Goal: Information Seeking & Learning: Learn about a topic

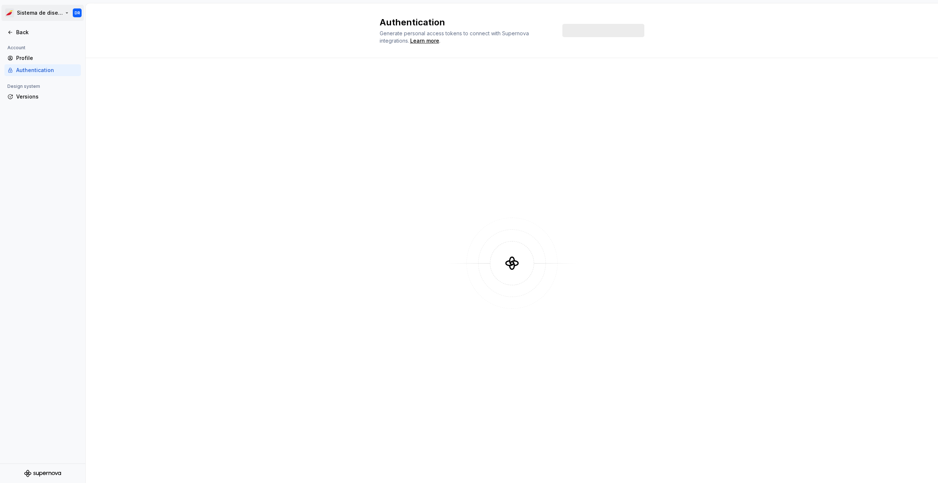
click at [43, 12] on html "Sistema de diseño Iberia DR Back Account Profile Authentication Design system V…" at bounding box center [469, 241] width 938 height 483
click at [176, 209] on html "Sistema de diseño Iberia DR Back Account Profile Authentication Design system V…" at bounding box center [469, 241] width 938 height 483
click at [24, 33] on div "Back" at bounding box center [47, 32] width 62 height 7
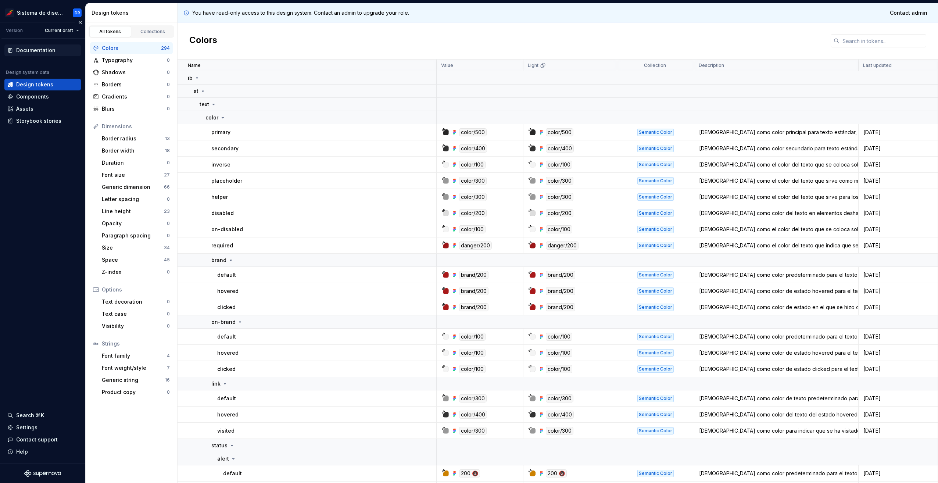
click at [35, 51] on div "Documentation" at bounding box center [35, 50] width 39 height 7
click at [69, 31] on html "Sistema de diseño Iberia DR Version Current draft Documentation Design system d…" at bounding box center [469, 241] width 938 height 483
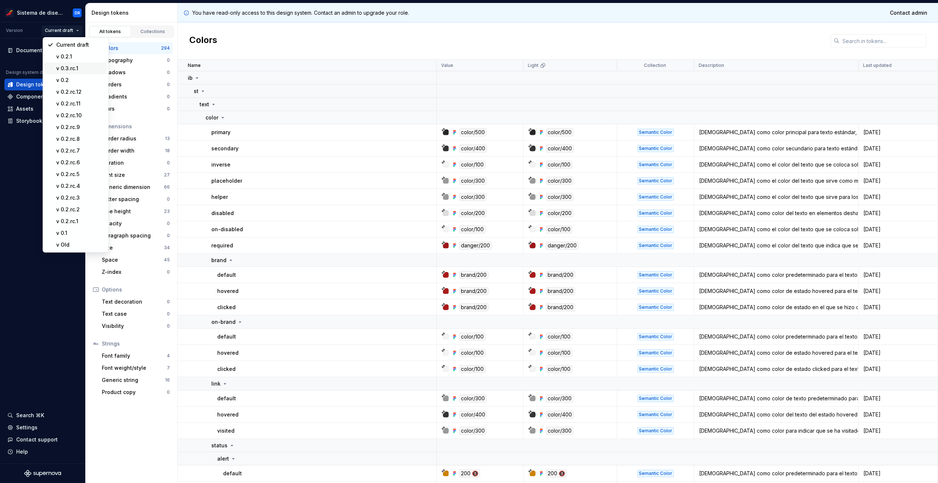
click at [78, 69] on div "v 0.3.rc.1" at bounding box center [80, 68] width 48 height 7
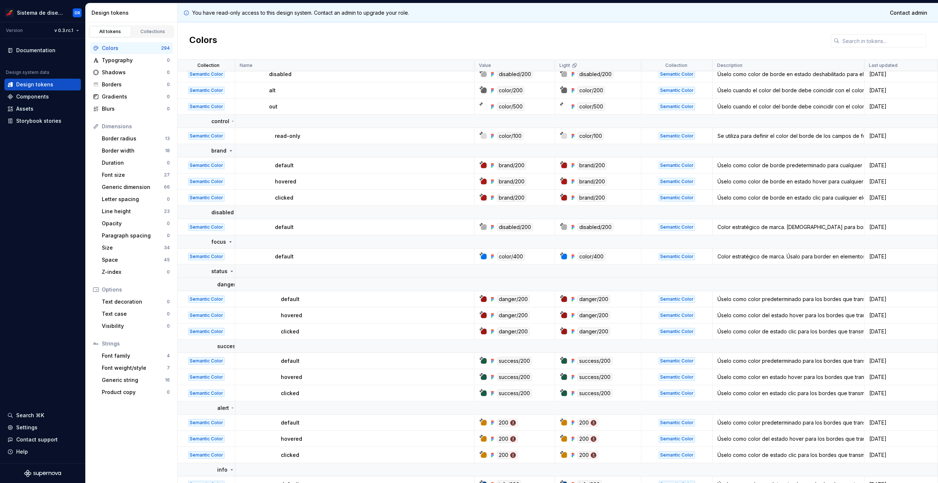
scroll to position [2903, 0]
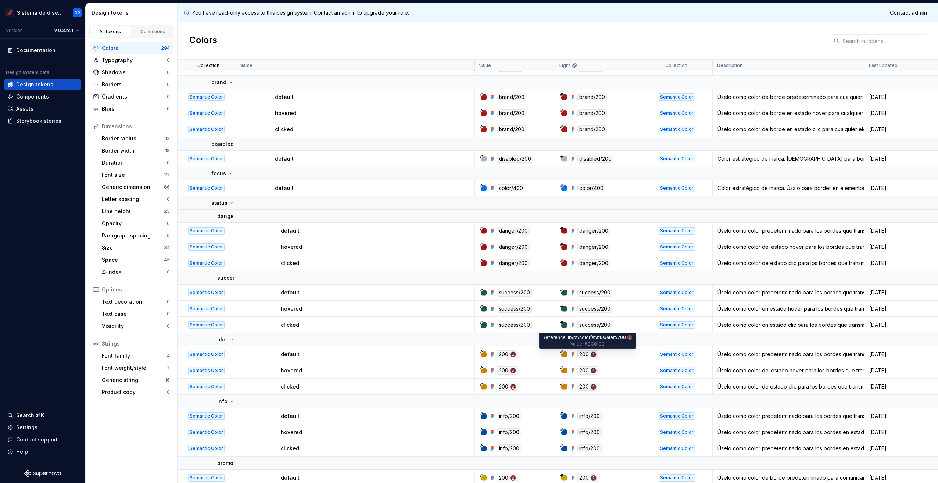
click at [592, 355] on div "200 🚷" at bounding box center [587, 354] width 21 height 8
click at [581, 355] on div "200 🚷" at bounding box center [587, 354] width 21 height 8
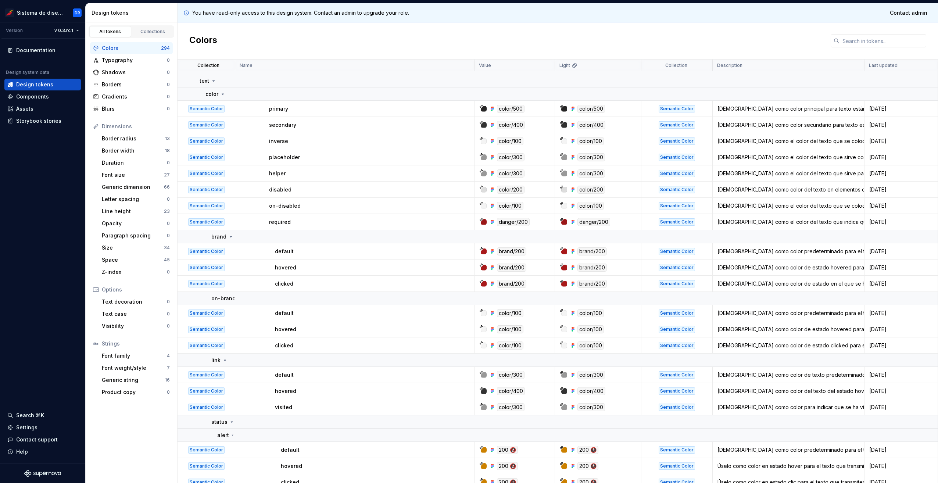
scroll to position [0, 0]
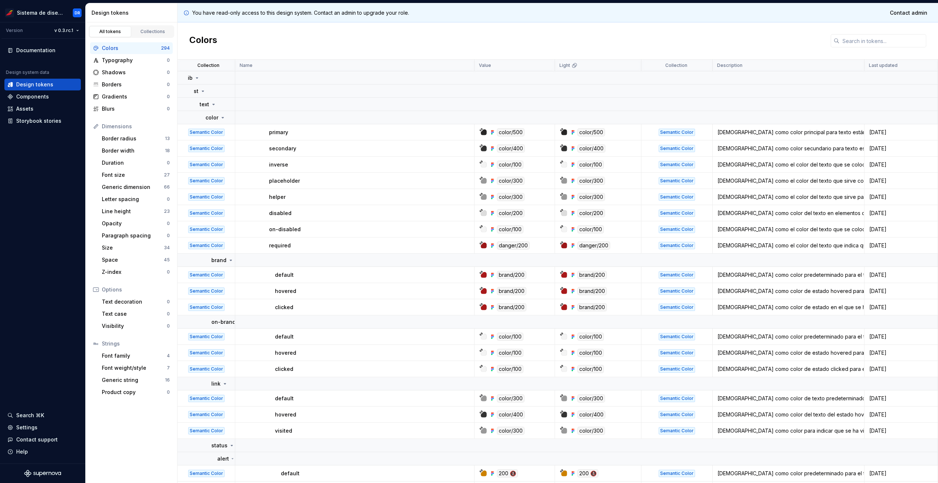
click at [209, 135] on div "Semantic Color" at bounding box center [206, 132] width 36 height 7
click at [215, 122] on td "color" at bounding box center [206, 117] width 58 height 13
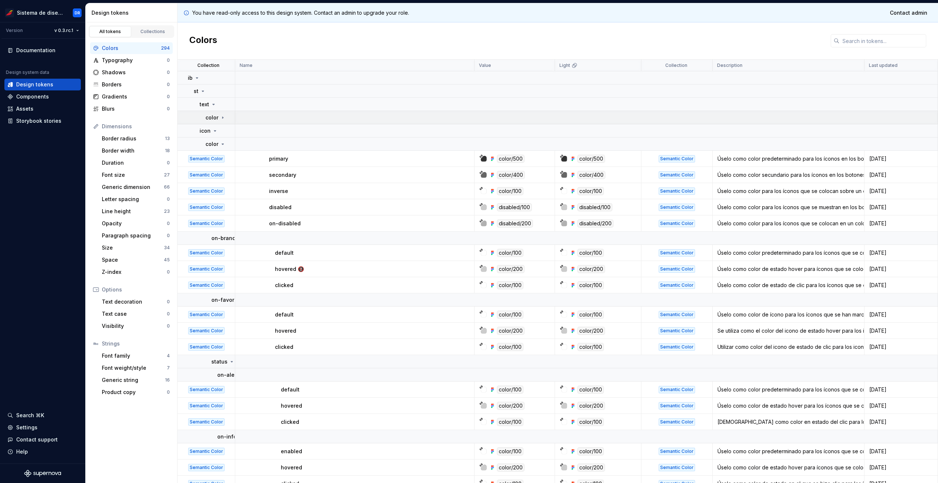
click at [215, 122] on td "color" at bounding box center [206, 117] width 58 height 13
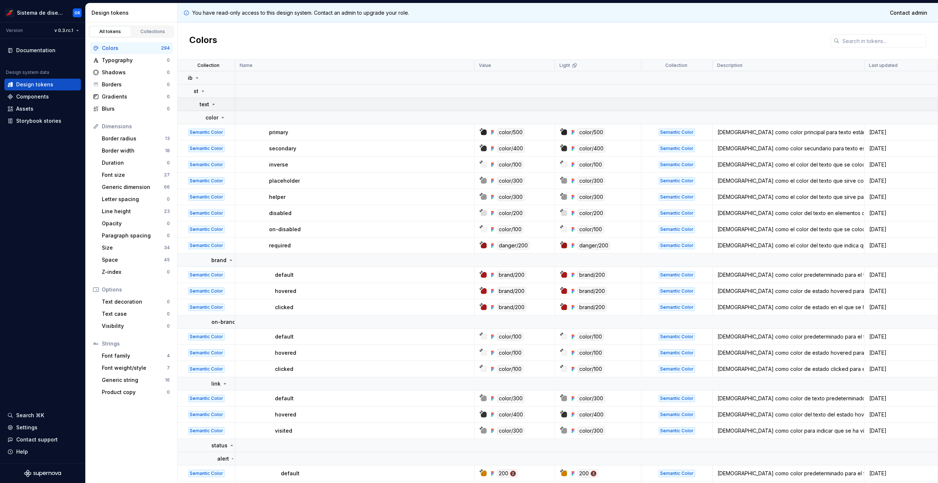
click at [207, 103] on p "text" at bounding box center [205, 104] width 10 height 7
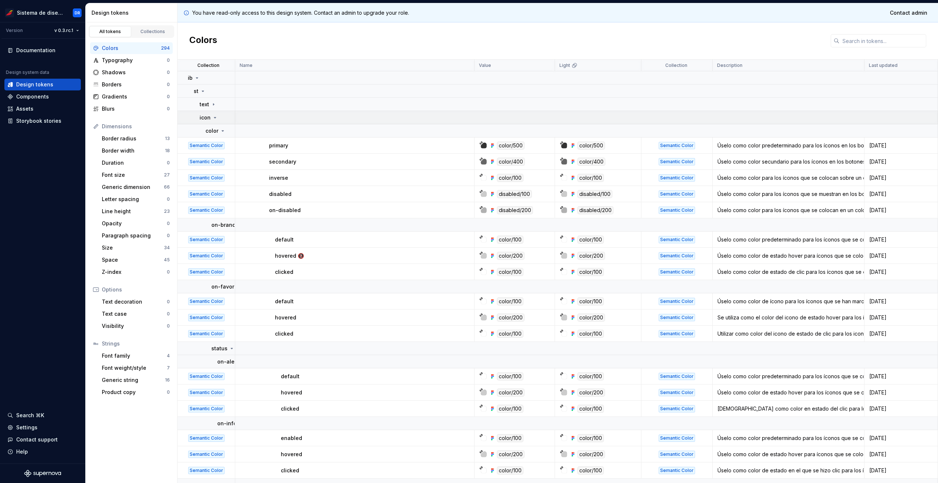
click at [208, 118] on p "icon" at bounding box center [205, 117] width 11 height 7
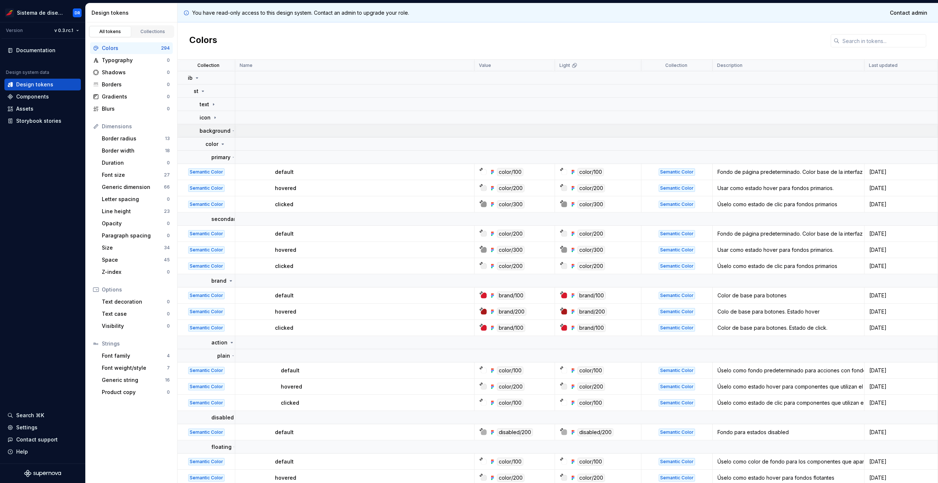
click at [220, 128] on p "background" at bounding box center [215, 130] width 31 height 7
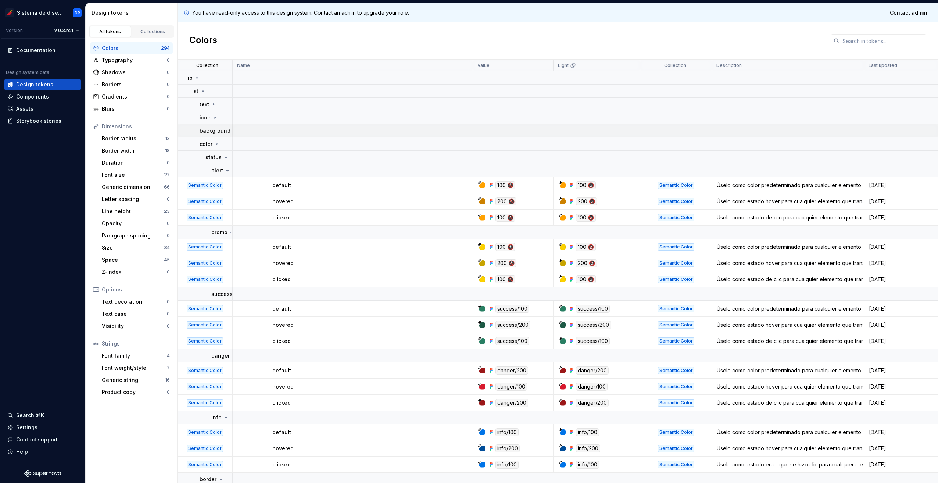
click at [219, 129] on p "background" at bounding box center [215, 130] width 31 height 7
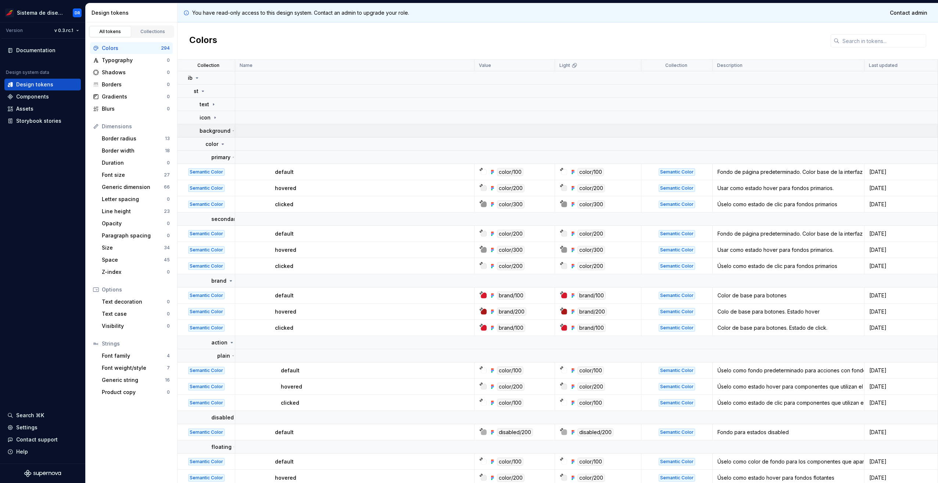
click at [219, 129] on p "background" at bounding box center [215, 130] width 31 height 7
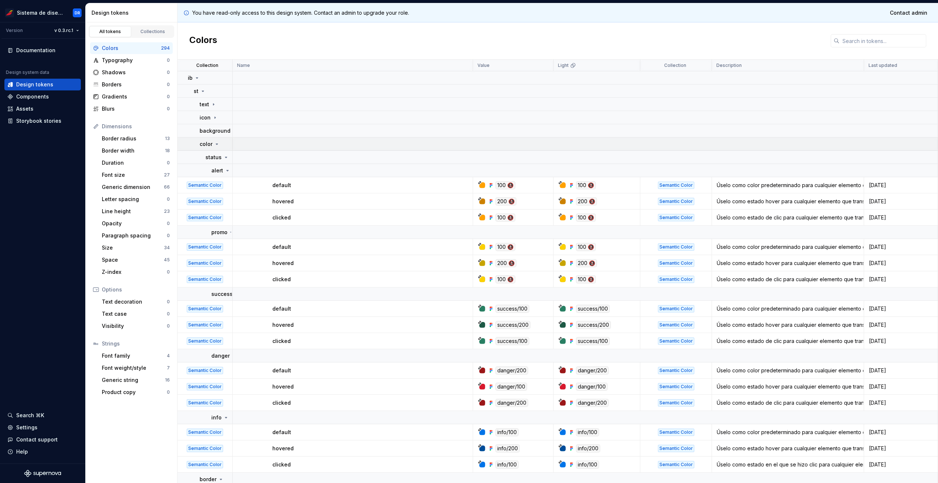
click at [208, 144] on p "color" at bounding box center [206, 143] width 13 height 7
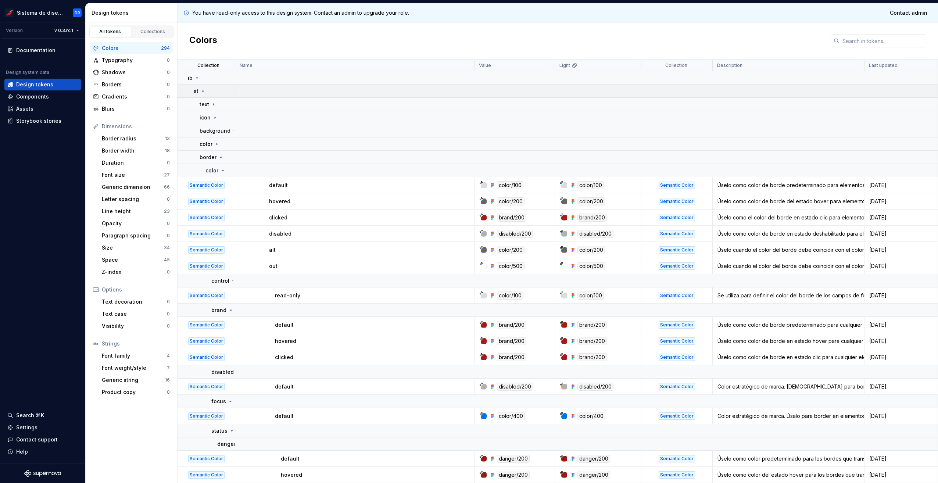
click at [201, 92] on icon at bounding box center [203, 91] width 6 height 6
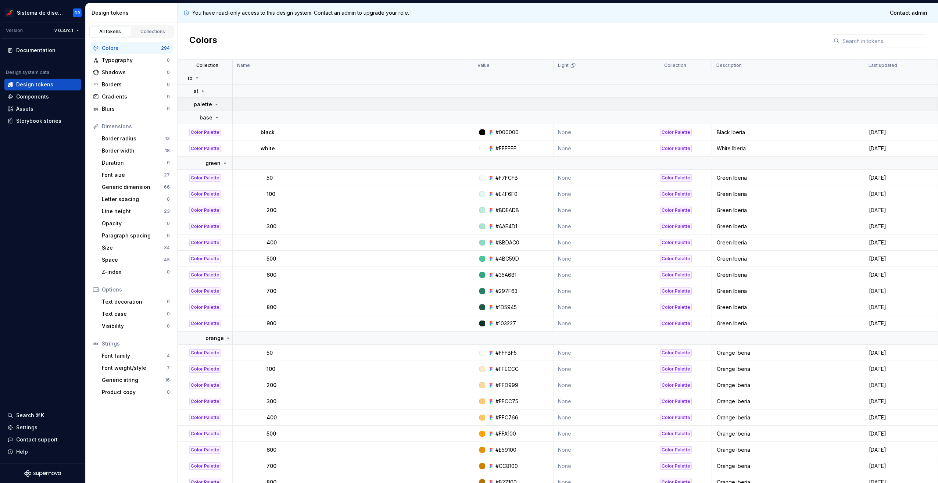
click at [207, 104] on p "palette" at bounding box center [203, 104] width 18 height 7
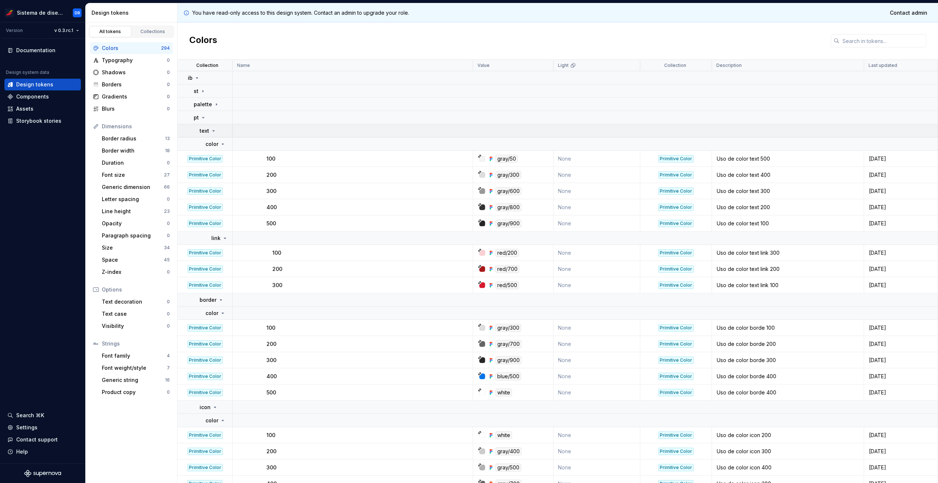
click at [208, 130] on p "text" at bounding box center [205, 130] width 10 height 7
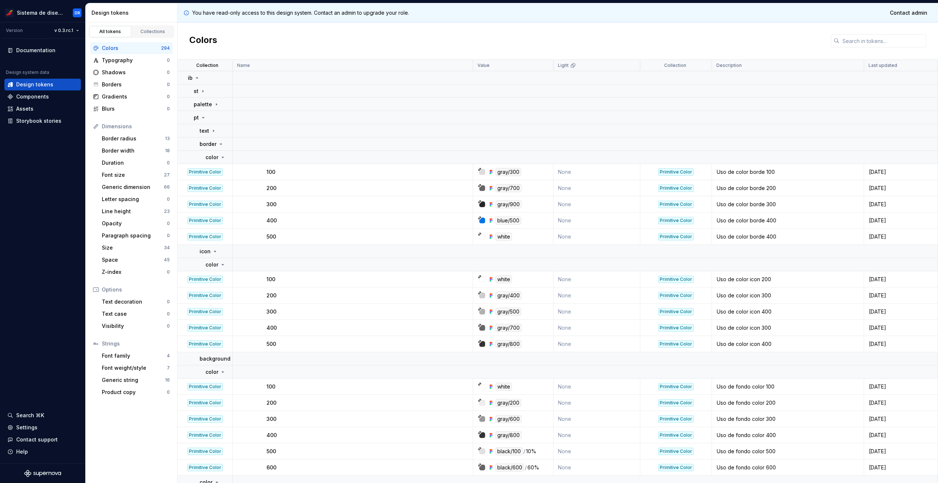
click at [272, 240] on td "500" at bounding box center [353, 237] width 240 height 16
click at [273, 235] on p "500" at bounding box center [271, 236] width 10 height 7
click at [202, 116] on icon at bounding box center [203, 118] width 6 height 6
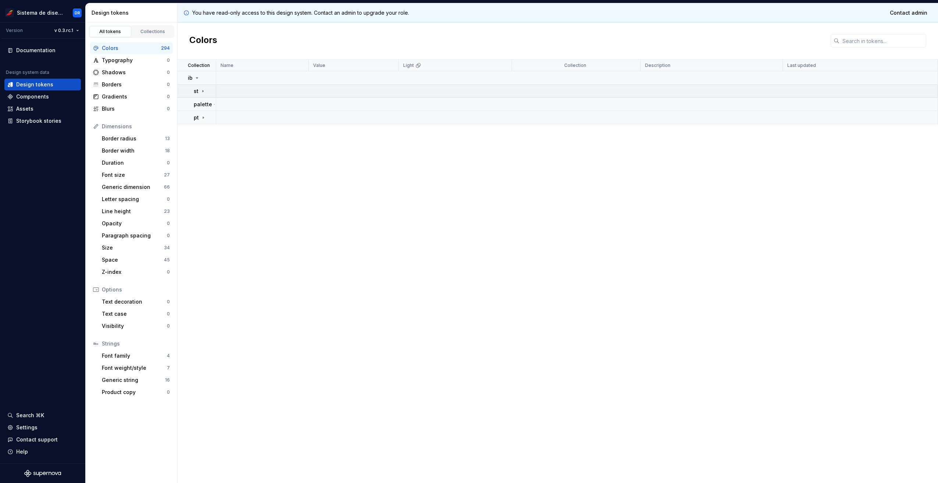
click at [205, 89] on icon at bounding box center [203, 91] width 6 height 6
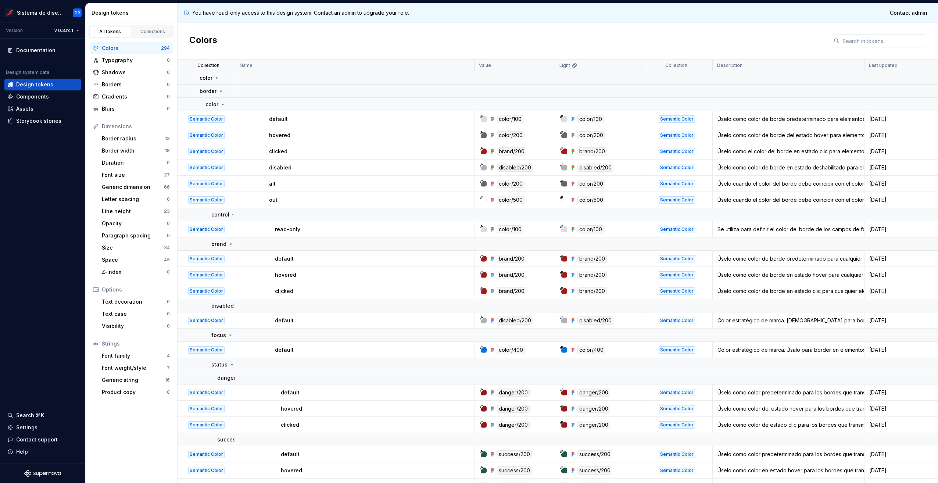
scroll to position [73, 0]
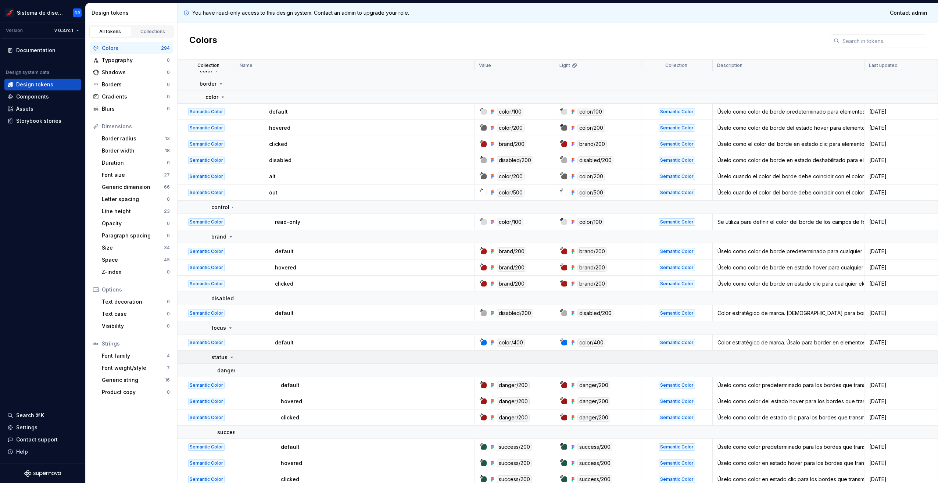
click at [229, 361] on div "status" at bounding box center [222, 357] width 23 height 7
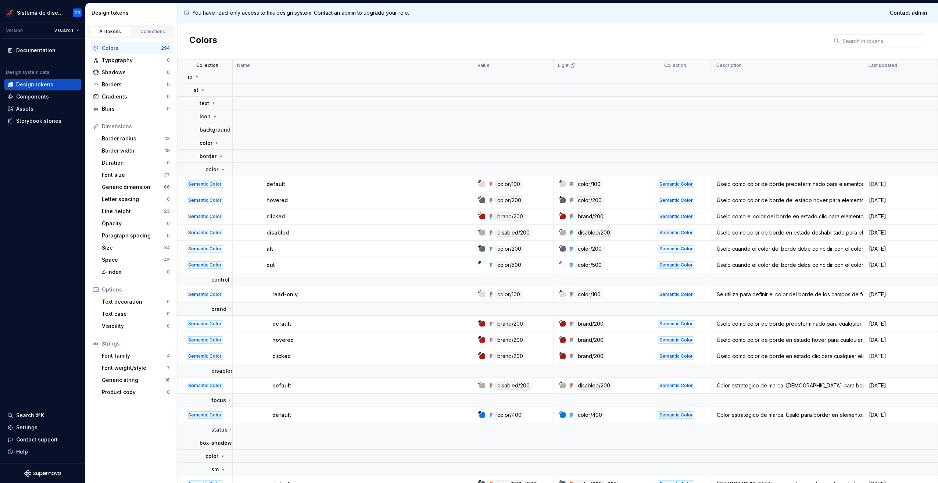
scroll to position [0, 0]
